Goal: Task Accomplishment & Management: Use online tool/utility

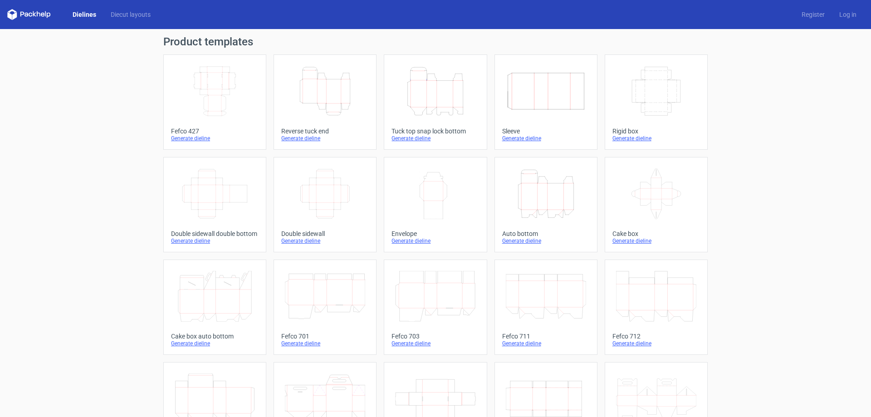
drag, startPoint x: 812, startPoint y: 37, endPoint x: 816, endPoint y: 24, distance: 13.3
click at [812, 37] on div "Product templates Width Depth Height Fefco 427 Generate dieline Height Depth Wi…" at bounding box center [435, 298] width 871 height 538
click at [201, 138] on div "Generate dieline" at bounding box center [215, 138] width 88 height 7
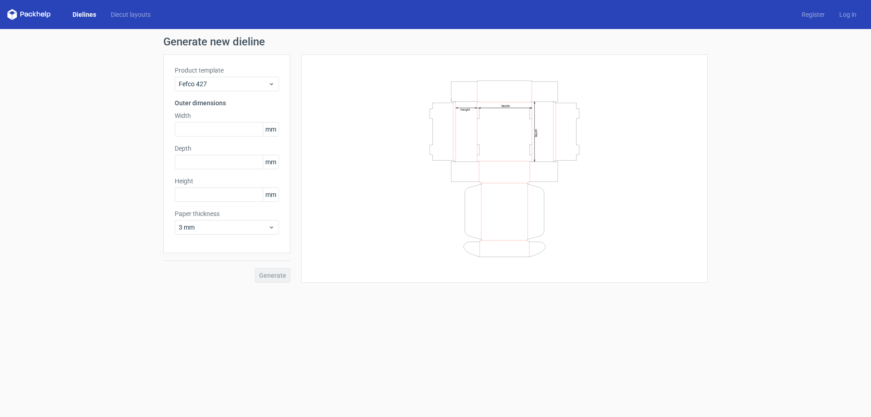
drag, startPoint x: 83, startPoint y: 159, endPoint x: 79, endPoint y: 139, distance: 20.4
click at [51, 133] on div "Generate new dieline Product template Fefco 427 Outer dimensions Width mm Depth…" at bounding box center [435, 159] width 871 height 261
click at [204, 224] on span "3 mm" at bounding box center [223, 227] width 89 height 9
click at [226, 291] on div "1.5 mm" at bounding box center [226, 291] width 97 height 15
click at [246, 130] on input "text" at bounding box center [227, 129] width 104 height 15
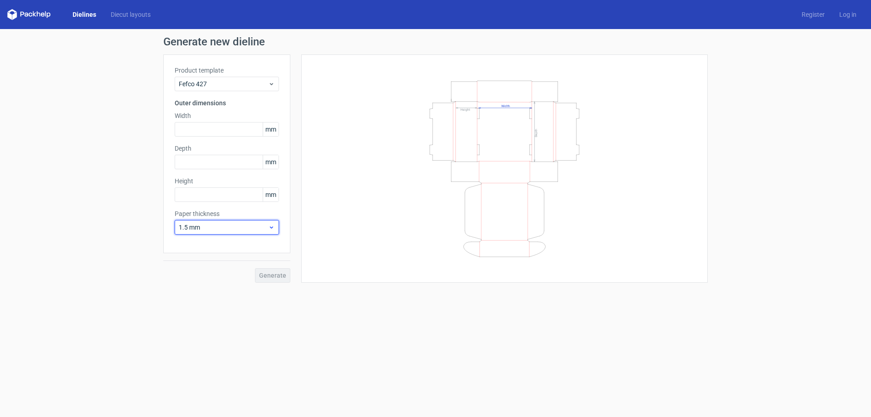
click at [277, 226] on div "1.5 mm" at bounding box center [227, 227] width 104 height 15
click at [272, 225] on icon at bounding box center [271, 227] width 7 height 7
drag, startPoint x: 479, startPoint y: 106, endPoint x: 488, endPoint y: 106, distance: 8.6
click at [488, 106] on icon "Width Depth Height" at bounding box center [504, 168] width 272 height 181
click at [209, 83] on span "Fefco 427" at bounding box center [223, 83] width 89 height 9
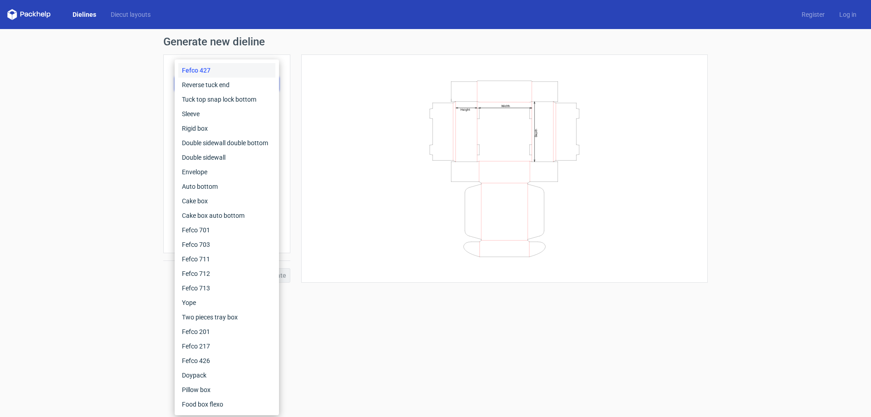
click at [235, 72] on div "Fefco 427" at bounding box center [226, 70] width 97 height 15
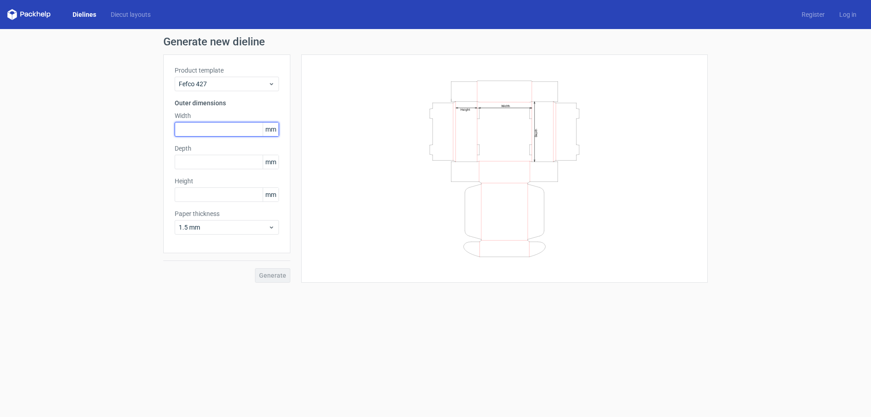
click at [237, 129] on input "text" at bounding box center [227, 129] width 104 height 15
drag, startPoint x: 175, startPoint y: 101, endPoint x: 218, endPoint y: 101, distance: 42.6
click at [218, 101] on h3 "Outer dimensions" at bounding box center [227, 102] width 104 height 9
click at [117, 95] on div "Generate new dieline Product template Fefco 427 Outer dimensions Width mm Depth…" at bounding box center [435, 159] width 871 height 261
click at [86, 16] on link "Dielines" at bounding box center [84, 14] width 38 height 9
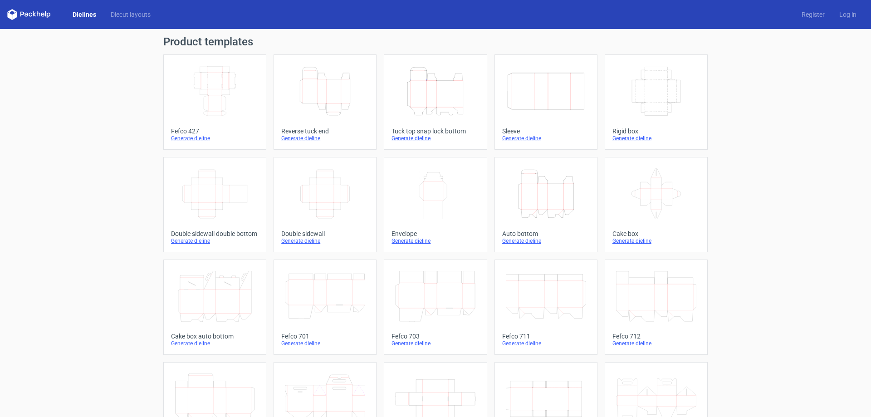
click at [220, 89] on icon "Width Depth Height" at bounding box center [215, 91] width 80 height 51
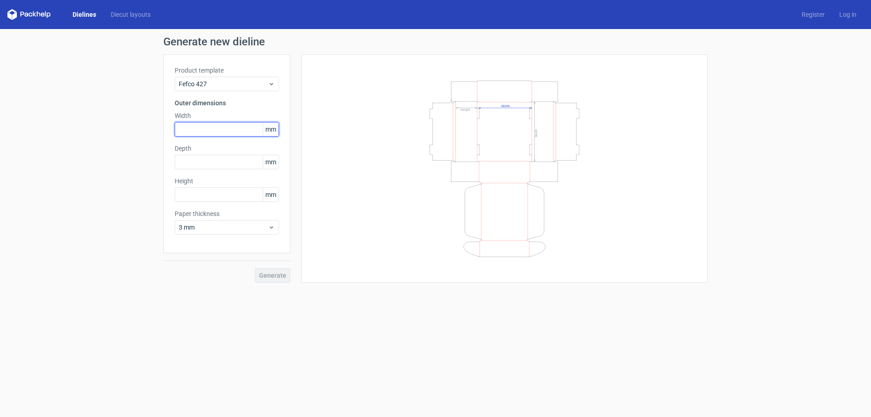
click at [229, 132] on input "text" at bounding box center [227, 129] width 104 height 15
